Goal: Navigation & Orientation: Find specific page/section

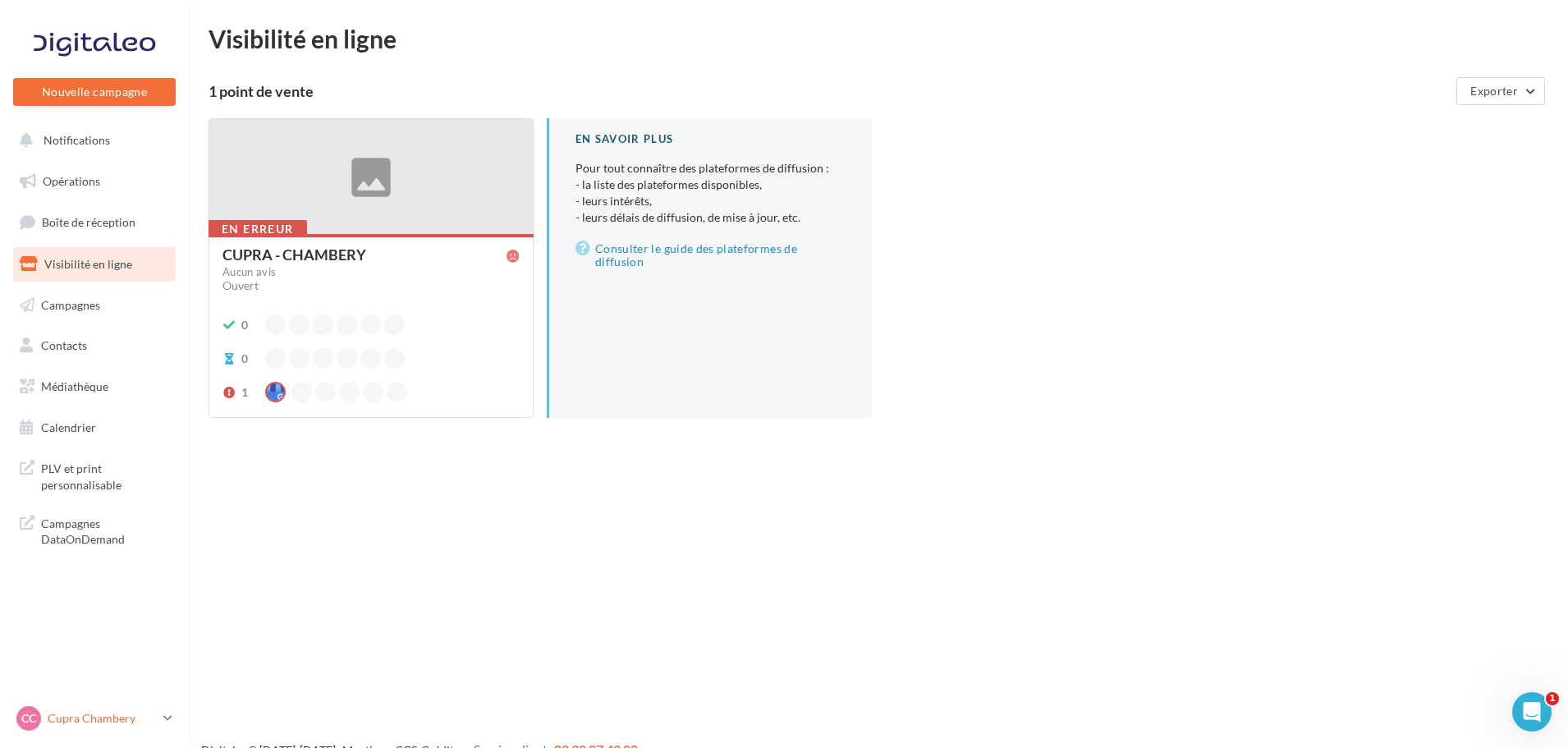
click at [115, 335] on p "Cupra Chambery" at bounding box center [103, 719] width 109 height 17
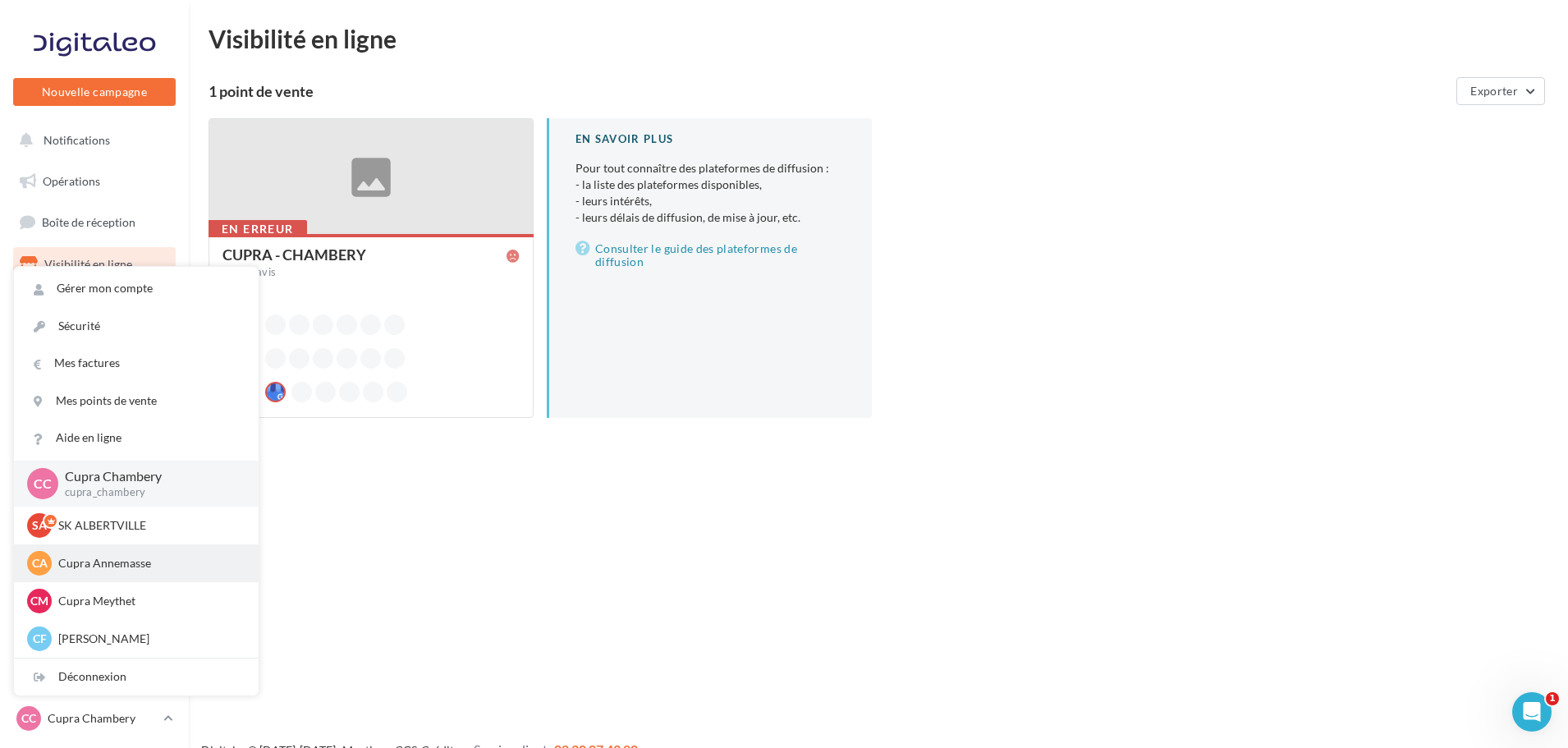
click at [124, 335] on div "CA Cupra Annemasse cupra_annemasse" at bounding box center [136, 563] width 245 height 38
click at [134, 335] on p "Cupra Annemasse" at bounding box center [148, 563] width 180 height 17
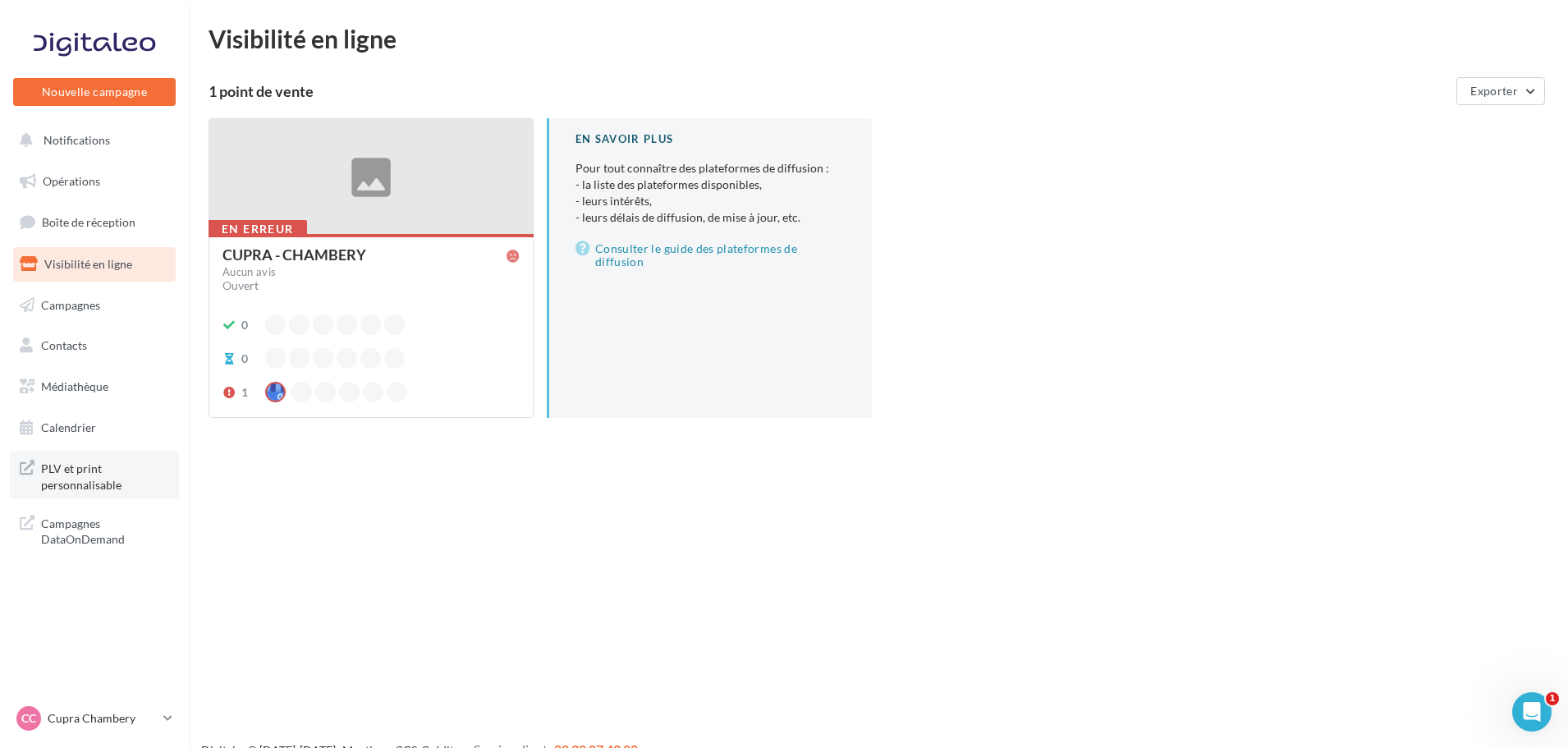
click at [108, 486] on span "PLV et print personnalisable" at bounding box center [105, 475] width 128 height 36
click at [132, 712] on p "Cupra Chambery" at bounding box center [103, 719] width 109 height 17
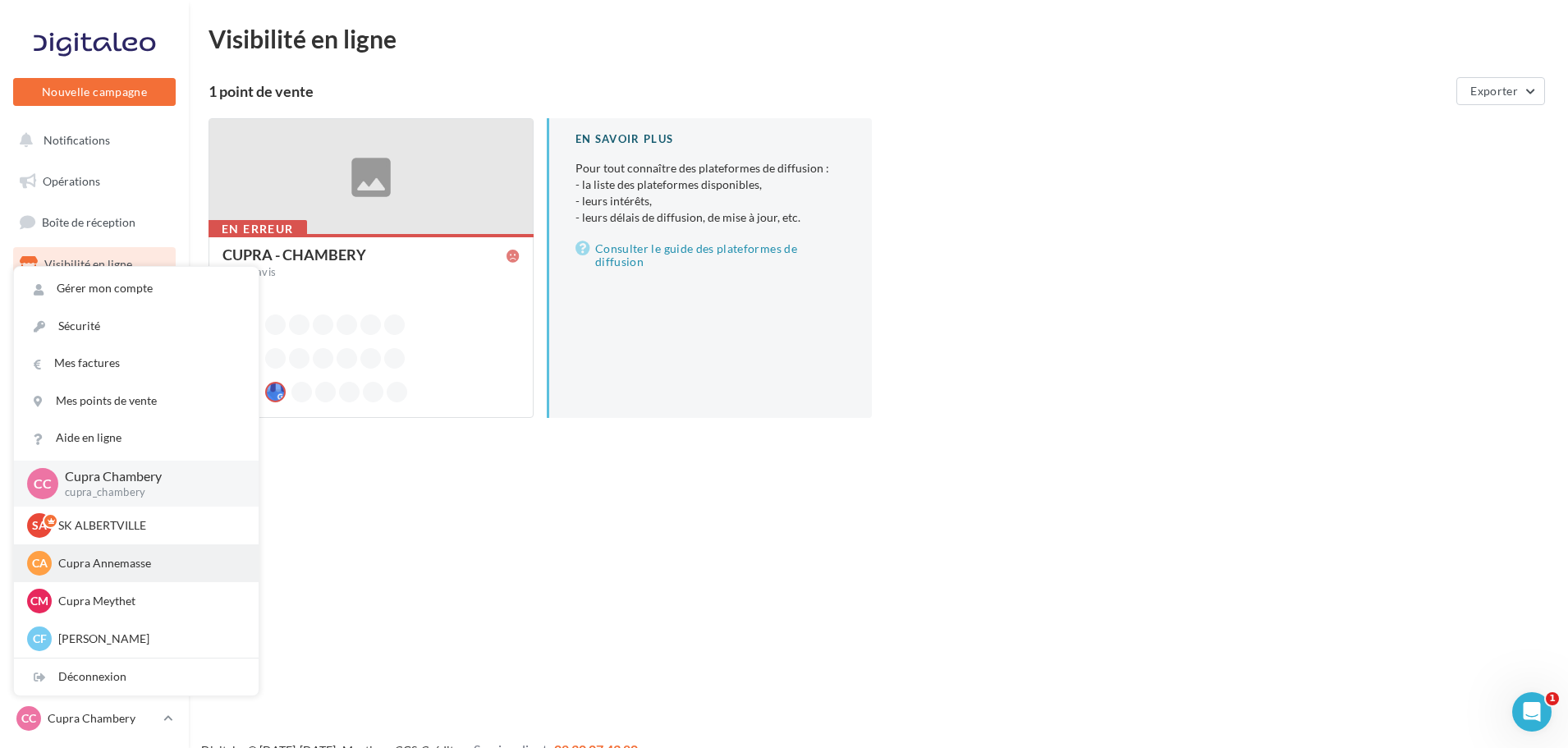
click at [150, 569] on p "Cupra Annemasse" at bounding box center [148, 563] width 180 height 17
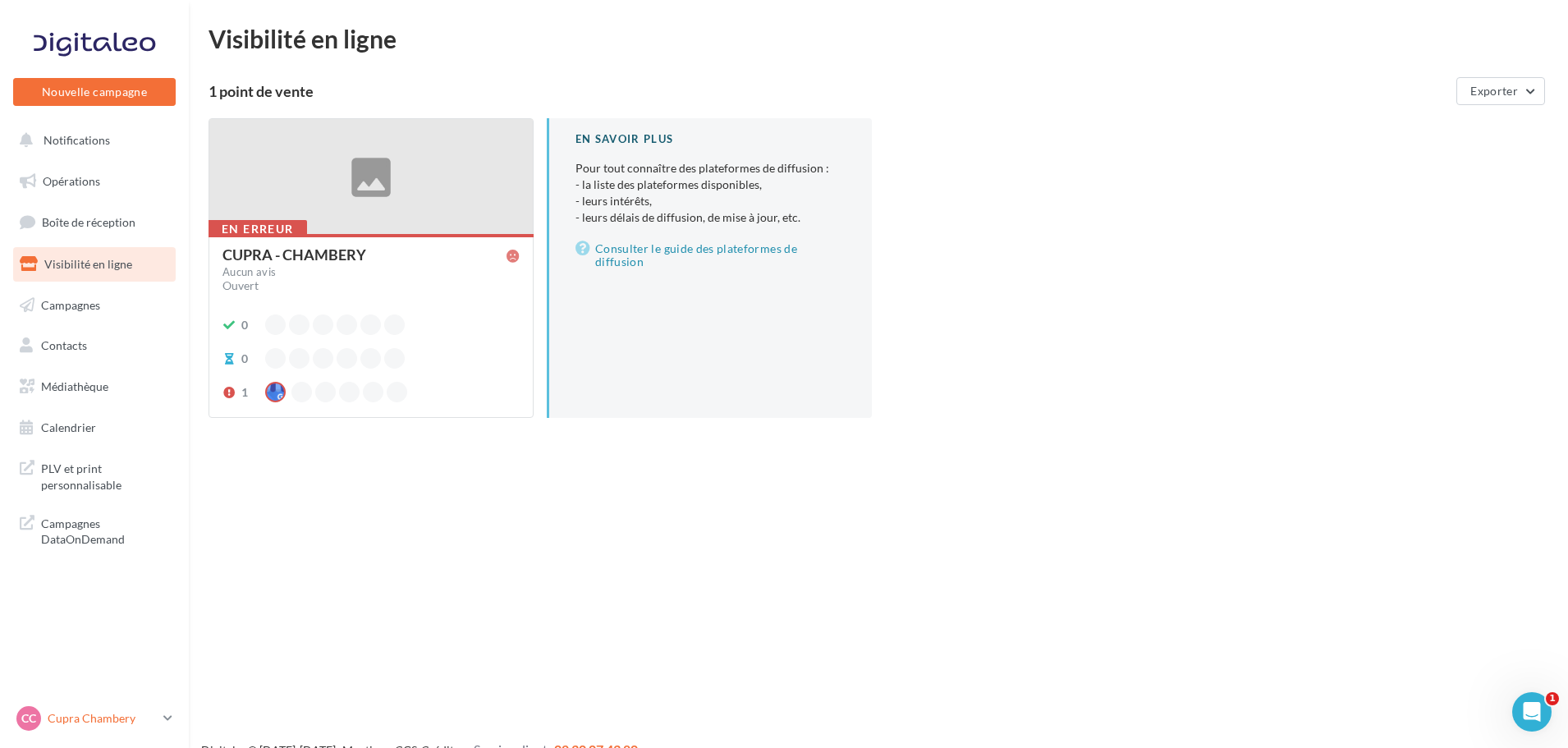
click at [129, 719] on p "Cupra Chambery" at bounding box center [103, 719] width 109 height 17
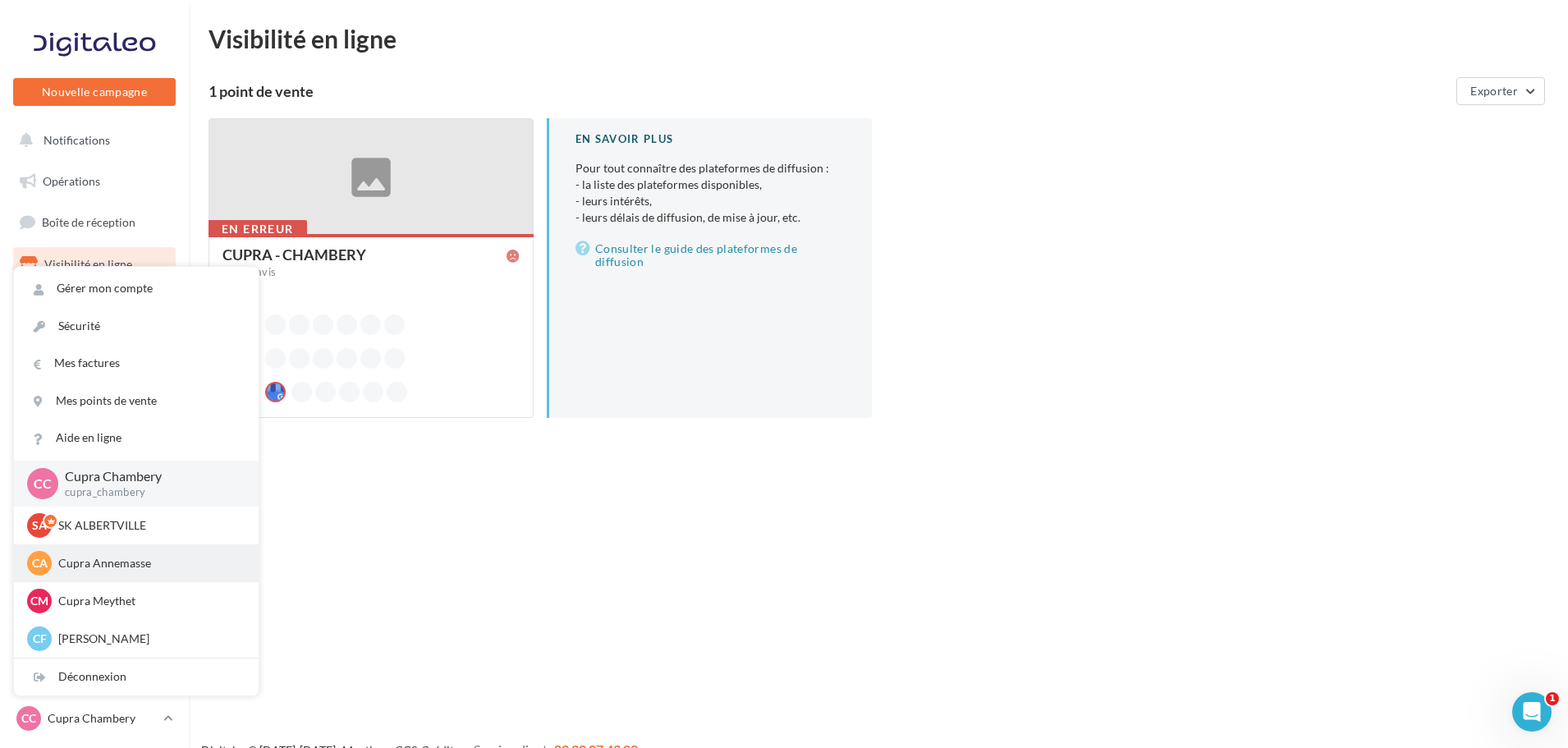
click at [136, 574] on div "CA Cupra Annemasse cupra_annemasse" at bounding box center [136, 563] width 218 height 25
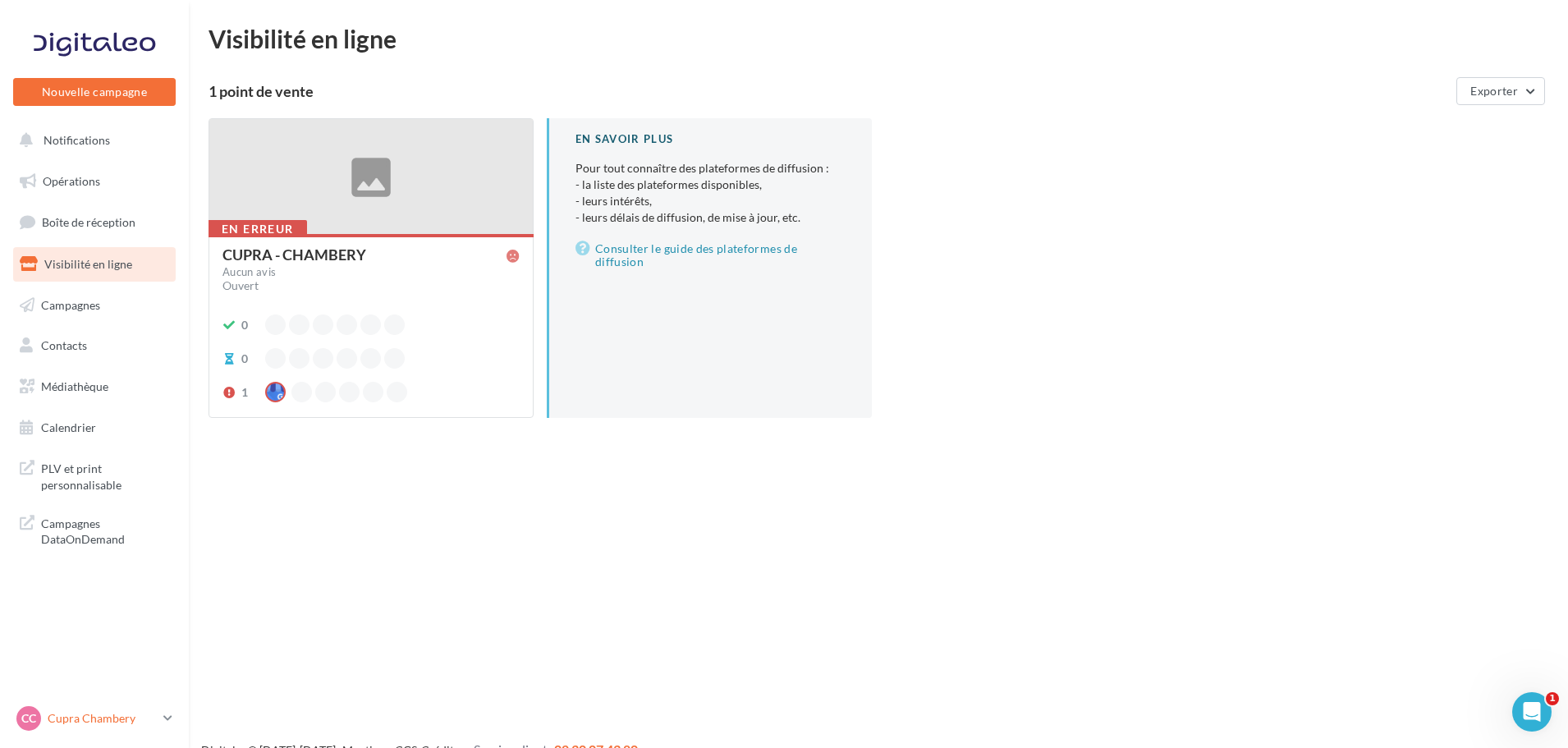
click at [166, 717] on icon at bounding box center [168, 718] width 9 height 14
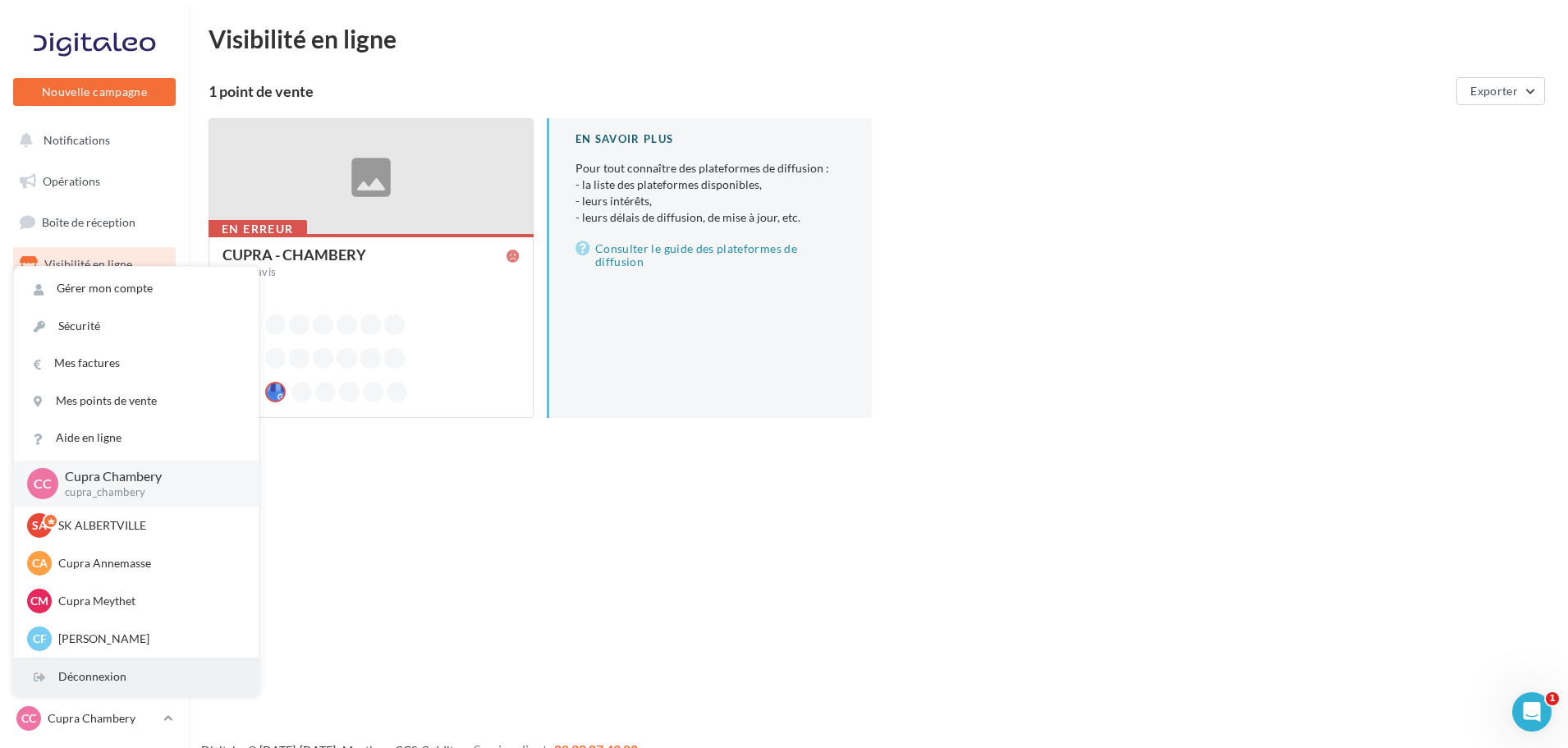
click at [157, 679] on div "Déconnexion" at bounding box center [136, 677] width 245 height 37
